Goal: Task Accomplishment & Management: Manage account settings

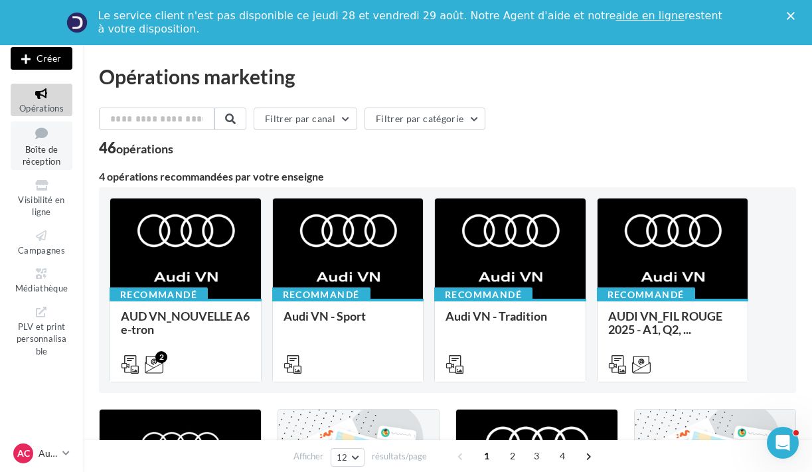
click at [50, 139] on icon at bounding box center [42, 133] width 54 height 18
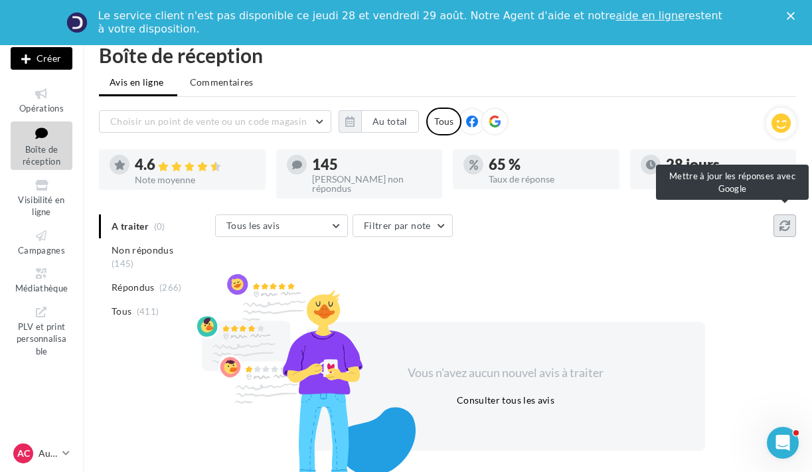
click at [792, 220] on button at bounding box center [785, 226] width 23 height 23
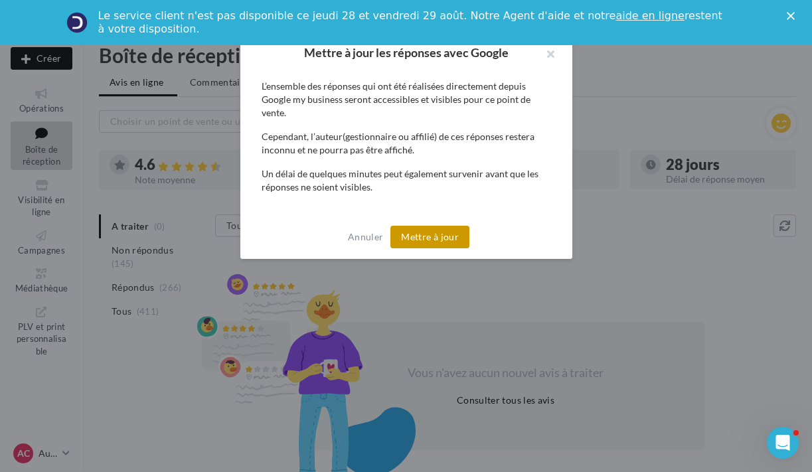
click at [435, 240] on button "Mettre à jour" at bounding box center [430, 237] width 79 height 23
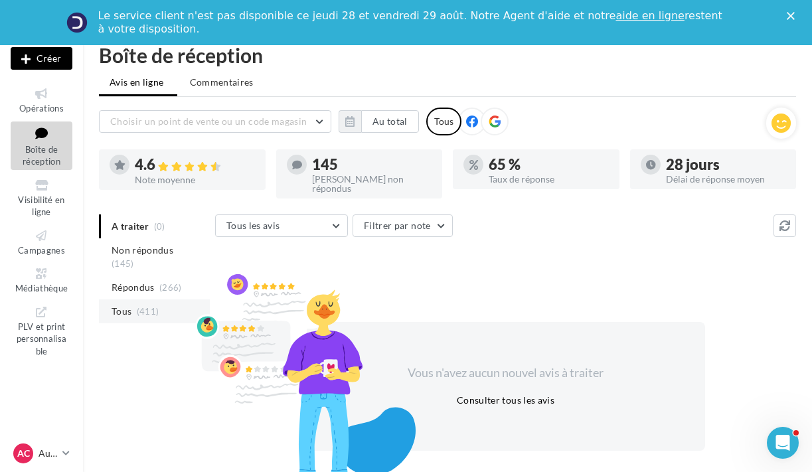
click at [124, 305] on span "Tous" at bounding box center [122, 311] width 20 height 13
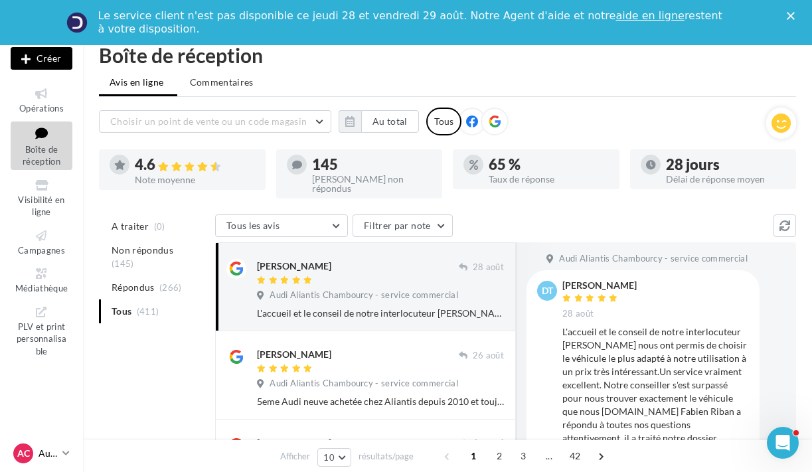
click at [67, 455] on icon at bounding box center [65, 453] width 7 height 11
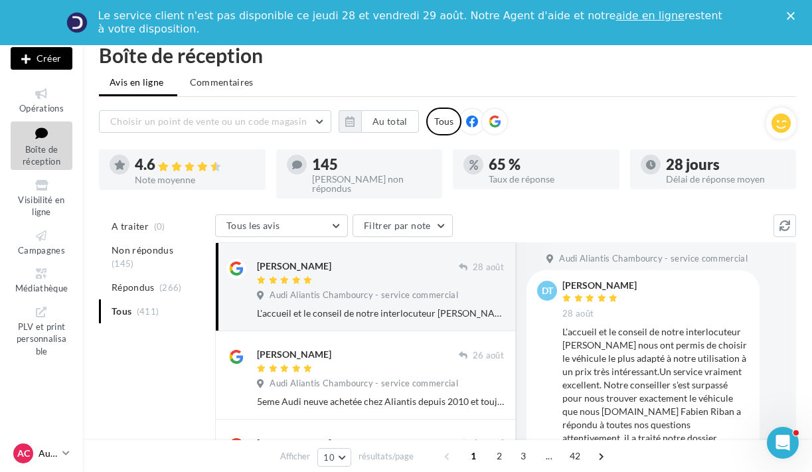
click at [71, 454] on link "AC Audi CHAMBOURCY audi-cham-gser" at bounding box center [42, 453] width 62 height 25
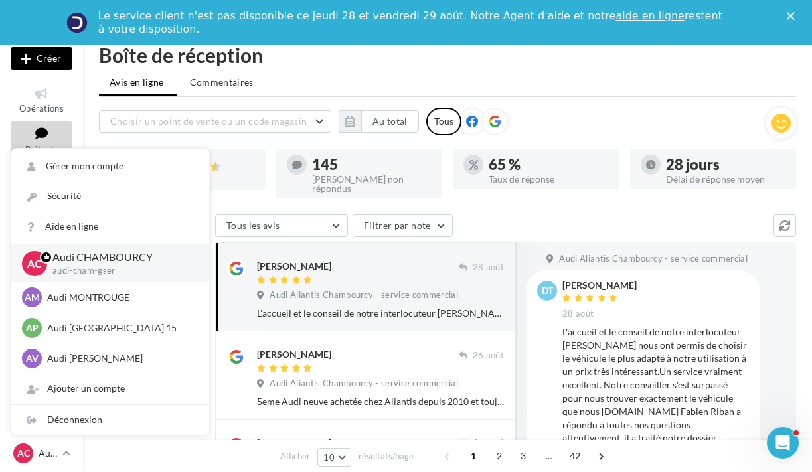
click at [653, 72] on ul "Avis en ligne Commentaires" at bounding box center [447, 83] width 697 height 27
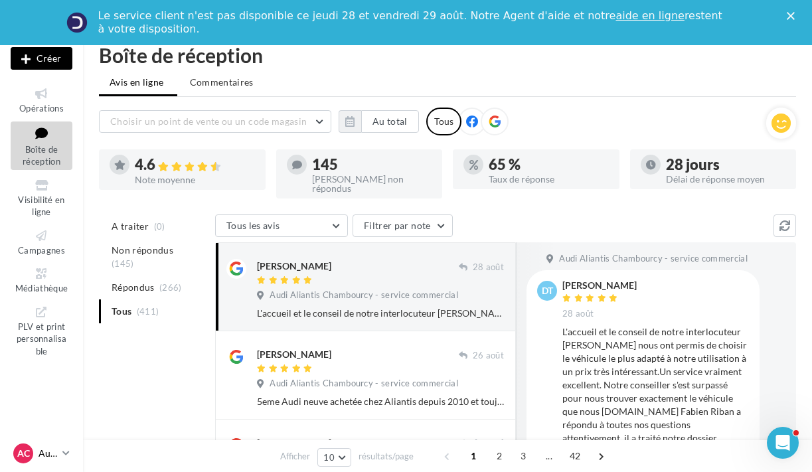
click at [64, 462] on link "AC Audi CHAMBOURCY audi-cham-gser" at bounding box center [42, 453] width 62 height 25
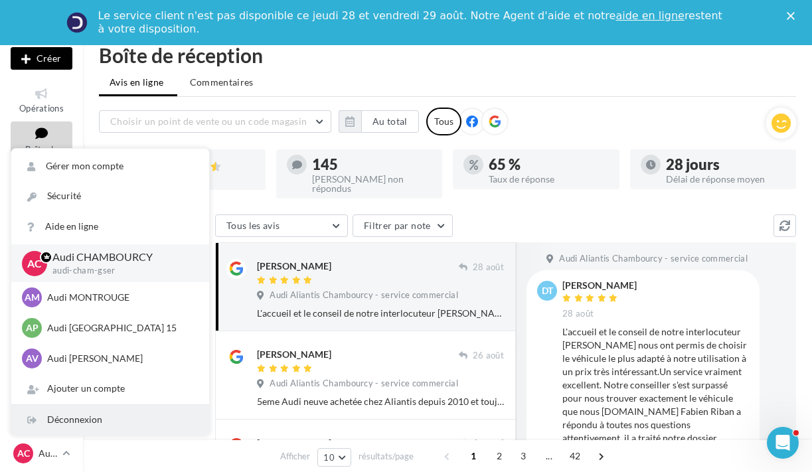
click at [64, 426] on div "Déconnexion" at bounding box center [110, 420] width 198 height 30
